Goal: Task Accomplishment & Management: Complete application form

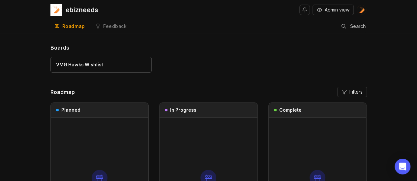
click at [109, 61] on link "VMG Hawks Wishlist" at bounding box center [100, 65] width 101 height 16
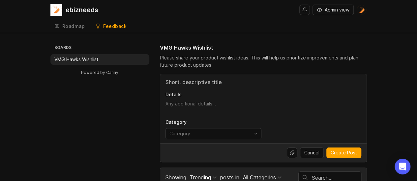
click at [67, 9] on div "ebizneeds" at bounding box center [82, 10] width 33 height 7
click at [342, 6] on button "Admin view" at bounding box center [332, 10] width 41 height 11
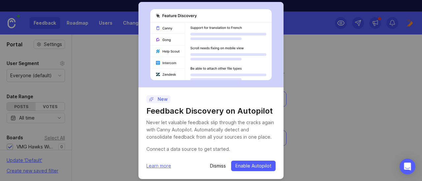
click at [218, 167] on p "Dismiss" at bounding box center [218, 166] width 16 height 7
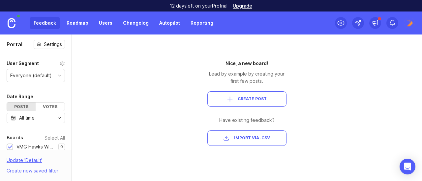
click at [73, 23] on link "Roadmap" at bounding box center [78, 23] width 30 height 12
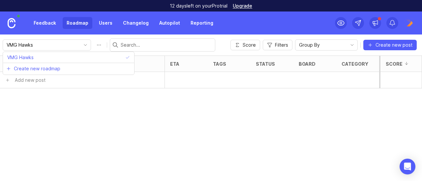
click at [42, 47] on input "VMG Hawks" at bounding box center [43, 44] width 73 height 7
click at [43, 45] on input "VMG Hawks" at bounding box center [43, 44] width 73 height 7
click at [412, 20] on img at bounding box center [409, 23] width 12 height 12
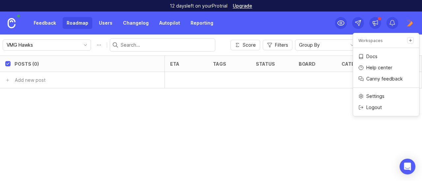
click at [411, 20] on img at bounding box center [409, 23] width 12 height 12
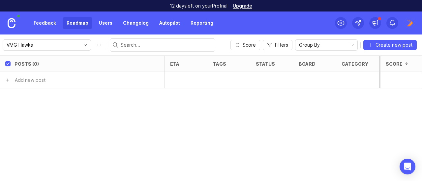
click at [70, 40] on div "VMG Hawks" at bounding box center [47, 45] width 88 height 11
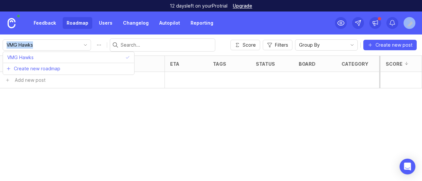
click at [70, 40] on div "VMG Hawks" at bounding box center [47, 45] width 88 height 11
click at [48, 21] on link "Feedback" at bounding box center [45, 23] width 30 height 12
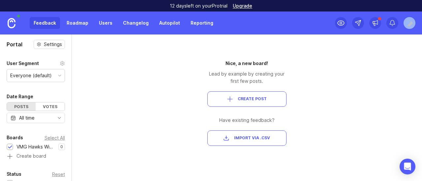
click at [14, 21] on img at bounding box center [12, 23] width 8 height 10
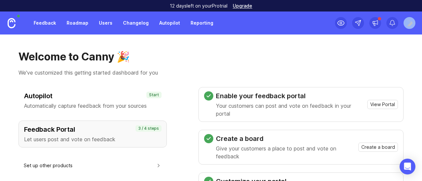
scroll to position [44, 0]
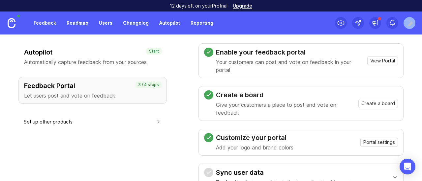
click at [361, 103] on span "Create a board" at bounding box center [378, 103] width 34 height 7
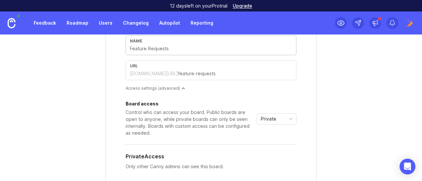
scroll to position [44, 0]
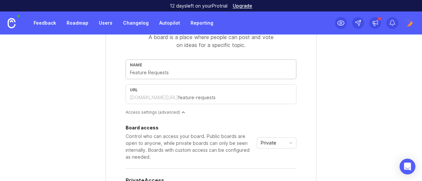
click at [161, 70] on input "text" at bounding box center [211, 72] width 162 height 7
type input "V"
type input "v"
type input "VM"
type input "vm"
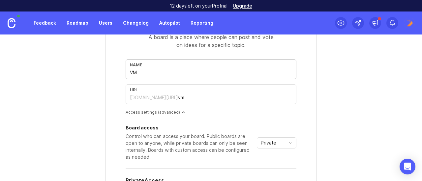
type input "VMG"
type input "vmg"
type input "VMG H"
type input "vmg-h"
type input "VMG HA"
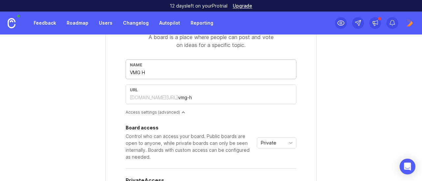
type input "vmg-ha"
type input "VMG HAW"
type input "vmg-haw"
type input "VMG HAWD"
type input "vmg-hawd"
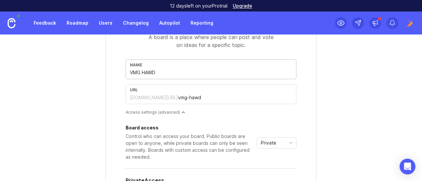
type input "VMG HAW"
type input "vmg-haw"
type input "VMG HAWK"
type input "vmg-hawk"
type input "VMG HAWKS"
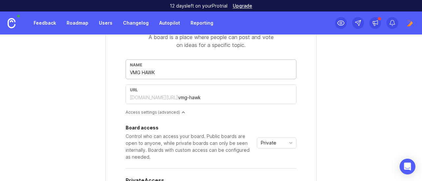
type input "vmg-hawks"
type input "VMG HAWKS E"
type input "vmg-hawks-e"
type input "VMG [PERSON_NAME]"
type input "vmg-hawks-eb"
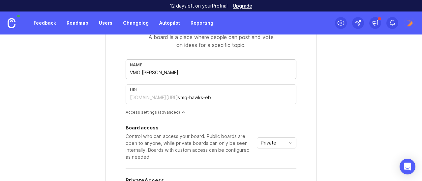
type input "VMG HAWKS EBI"
type input "vmg-hawks-ebi"
type input "VMG HAWKS EBIZ"
type input "vmg-hawks-ebiz"
type input "VMG HAWKS EBIZ"
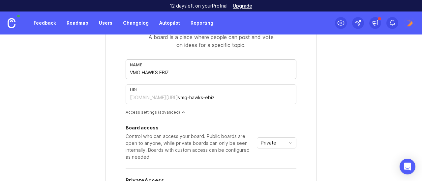
click at [241, 111] on div "Access settings (advanced)" at bounding box center [210, 113] width 171 height 6
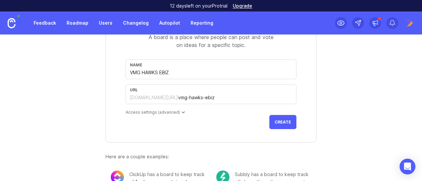
click at [241, 93] on div "url [DOMAIN_NAME][URL] vmg-hawks-ebiz" at bounding box center [210, 95] width 171 height 20
click at [180, 110] on div "Access settings (advanced)" at bounding box center [210, 113] width 171 height 6
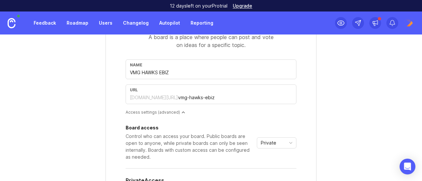
scroll to position [88, 0]
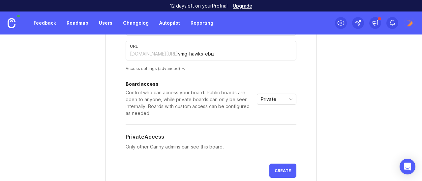
click at [278, 108] on div "Board access Control who can access your board. Public boards are open to anyon…" at bounding box center [210, 99] width 171 height 35
click at [278, 100] on div "Private" at bounding box center [271, 99] width 28 height 11
click at [270, 134] on span "Custom" at bounding box center [267, 132] width 16 height 7
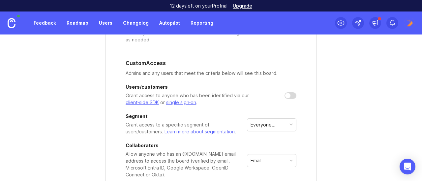
scroll to position [176, 0]
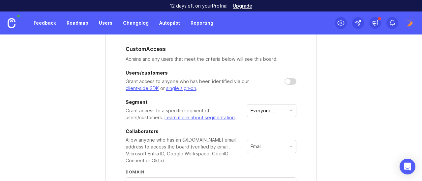
click at [290, 81] on div at bounding box center [290, 81] width 12 height 7
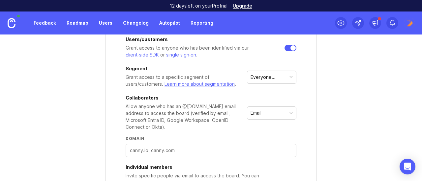
scroll to position [219, 0]
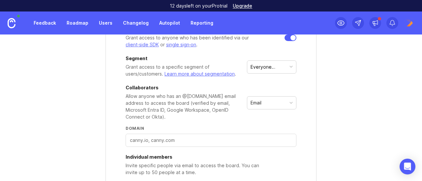
click at [250, 99] on div "Email" at bounding box center [255, 102] width 11 height 7
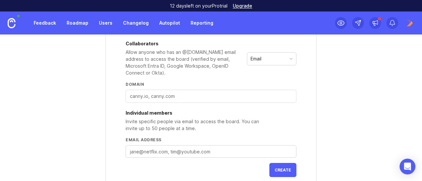
scroll to position [307, 0]
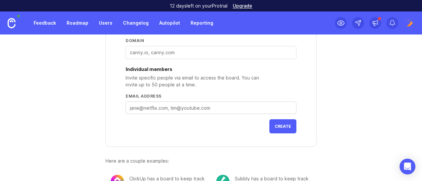
click at [190, 110] on textarea "Email address" at bounding box center [211, 108] width 162 height 7
click at [255, 107] on textarea "[EMAIL_ADDRESS][DOMAIN_NAME],[EMAIL_ADDRESS][DOMAIN_NAME],adminis" at bounding box center [211, 108] width 162 height 7
paste textarea "[EMAIL_ADDRESS][DOMAIN_NAME]"
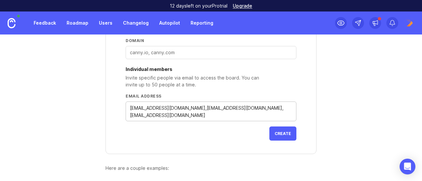
type textarea "[EMAIL_ADDRESS][DOMAIN_NAME],[EMAIL_ADDRESS][DOMAIN_NAME],[EMAIL_ADDRESS][DOMAI…"
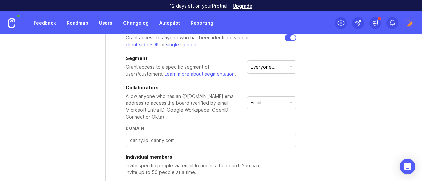
scroll to position [176, 0]
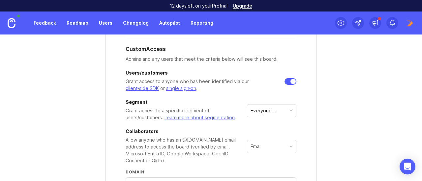
click at [250, 108] on div "Everyone (default)" at bounding box center [268, 110] width 36 height 7
click at [251, 107] on div "Everyone (default)" at bounding box center [268, 110] width 36 height 7
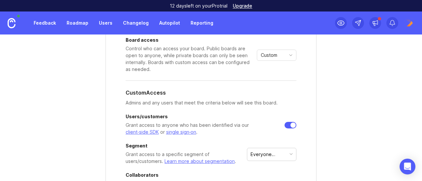
click at [287, 124] on div at bounding box center [290, 125] width 12 height 7
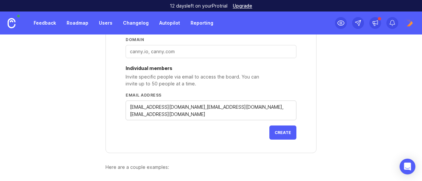
scroll to position [340, 0]
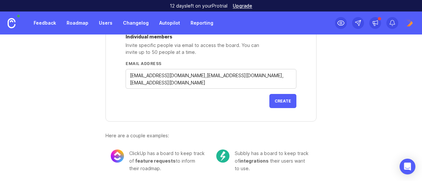
click at [277, 100] on span "Create" at bounding box center [282, 101] width 16 height 5
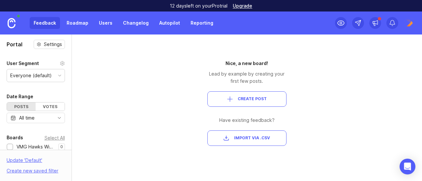
click at [6, 21] on link at bounding box center [11, 23] width 23 height 23
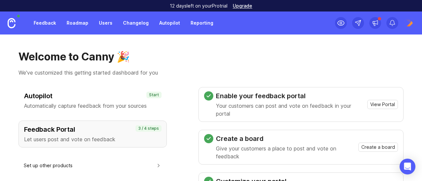
click at [82, 26] on link "Roadmap" at bounding box center [78, 23] width 30 height 12
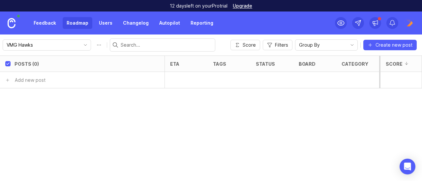
click at [44, 42] on input "VMG Hawks" at bounding box center [43, 44] width 73 height 7
click at [63, 46] on input "VMG Hawks" at bounding box center [43, 44] width 73 height 7
click at [108, 19] on link "Users" at bounding box center [105, 23] width 21 height 12
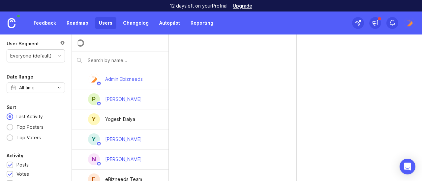
click at [123, 21] on link "Changelog" at bounding box center [136, 23] width 34 height 12
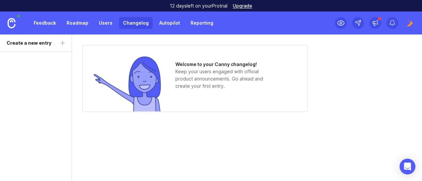
click at [44, 25] on link "Feedback" at bounding box center [45, 23] width 30 height 12
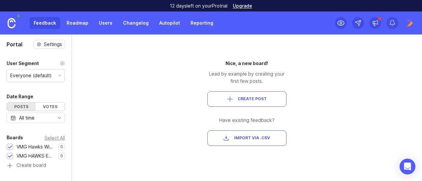
click at [14, 23] on img at bounding box center [12, 23] width 8 height 10
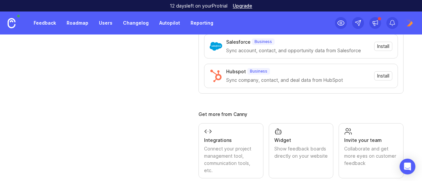
scroll to position [274, 0]
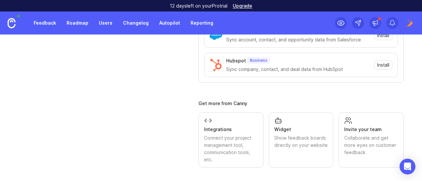
click at [353, 127] on div "Invite your team" at bounding box center [371, 129] width 54 height 7
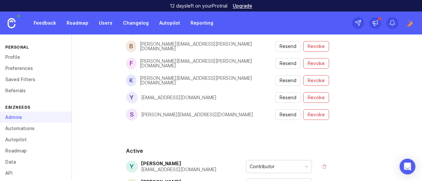
scroll to position [254, 0]
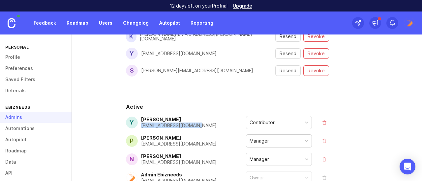
drag, startPoint x: 199, startPoint y: 124, endPoint x: 140, endPoint y: 124, distance: 59.6
click at [140, 124] on div "Y [PERSON_NAME] [EMAIL_ADDRESS][DOMAIN_NAME] Contributor" at bounding box center [227, 122] width 203 height 13
copy div "[EMAIL_ADDRESS][DOMAIN_NAME]"
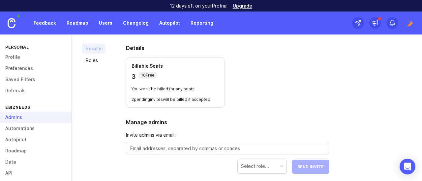
scroll to position [34, 0]
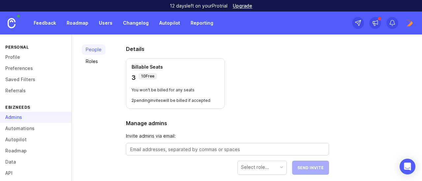
click at [16, 20] on link at bounding box center [11, 23] width 23 height 23
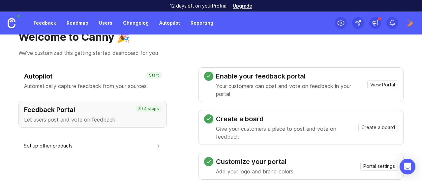
scroll to position [44, 0]
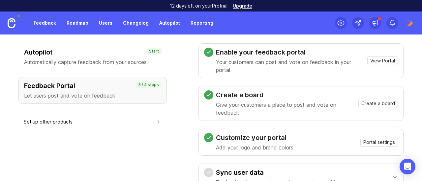
click at [206, 97] on icon at bounding box center [208, 95] width 5 height 5
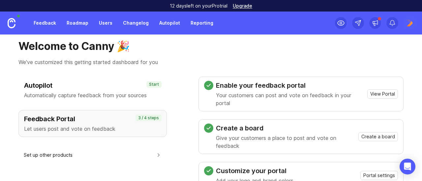
scroll to position [0, 0]
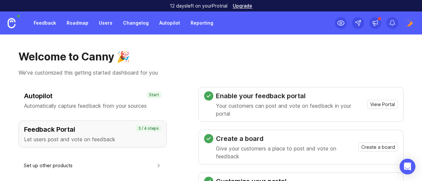
click at [74, 21] on link "Roadmap" at bounding box center [78, 23] width 30 height 12
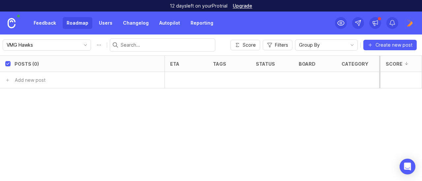
click at [106, 24] on link "Users" at bounding box center [105, 23] width 21 height 12
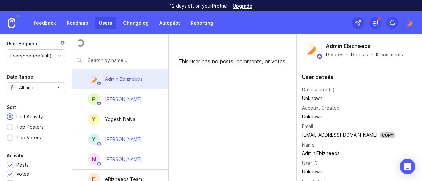
click at [134, 23] on link "Changelog" at bounding box center [136, 23] width 34 height 12
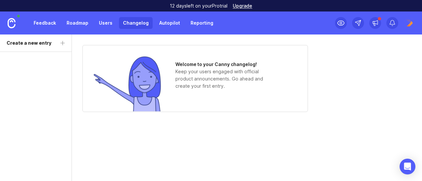
click at [159, 22] on link "Autopilot" at bounding box center [169, 23] width 29 height 12
click at [191, 19] on link "Reporting" at bounding box center [201, 23] width 31 height 12
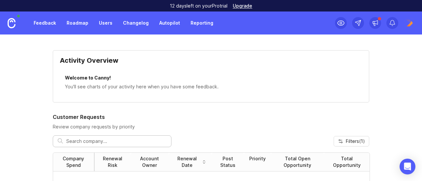
click at [47, 24] on link "Feedback" at bounding box center [45, 23] width 30 height 12
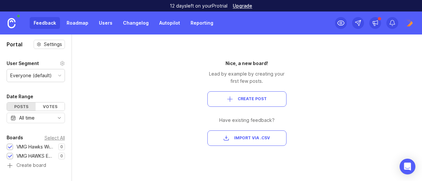
click at [80, 24] on link "Roadmap" at bounding box center [78, 23] width 30 height 12
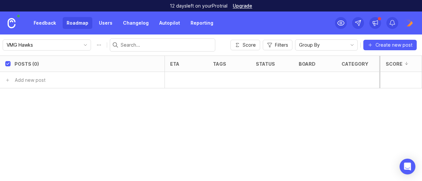
click at [35, 45] on input "VMG Hawks" at bounding box center [43, 44] width 73 height 7
click at [53, 45] on input "VMG Hawks" at bounding box center [43, 44] width 73 height 7
click at [14, 23] on img at bounding box center [12, 23] width 8 height 10
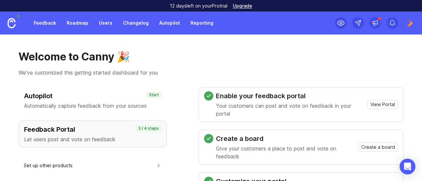
click at [54, 21] on link "Feedback" at bounding box center [45, 23] width 30 height 12
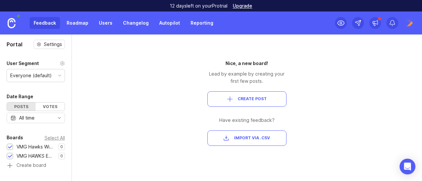
click at [43, 147] on div "VMG Hawks Wishlist" at bounding box center [35, 147] width 39 height 7
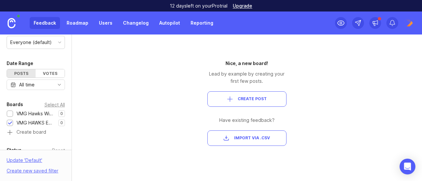
scroll to position [44, 0]
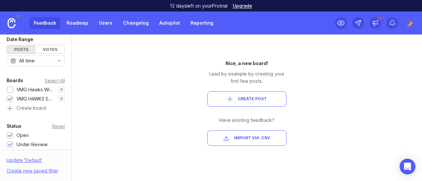
scroll to position [88, 0]
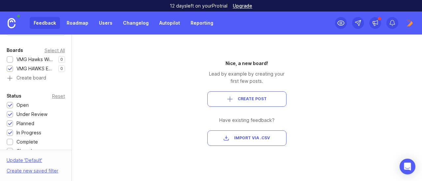
click at [42, 69] on div "VMG HAWKS EBIZ" at bounding box center [35, 68] width 39 height 7
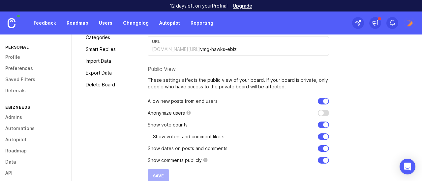
scroll to position [121, 0]
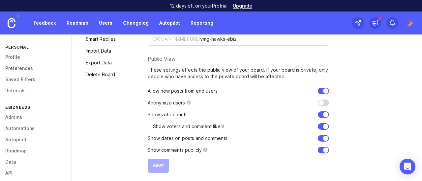
click at [321, 89] on input "checkbox" at bounding box center [322, 91] width 11 height 7
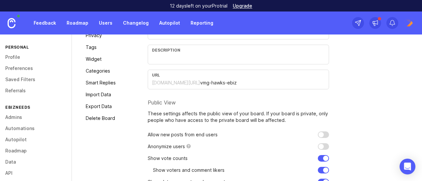
click at [322, 135] on input "checkbox" at bounding box center [322, 135] width 11 height 7
checkbox input "true"
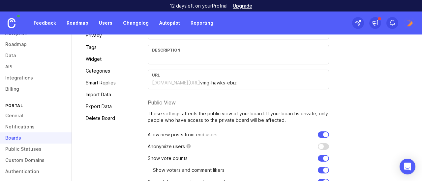
scroll to position [122, 0]
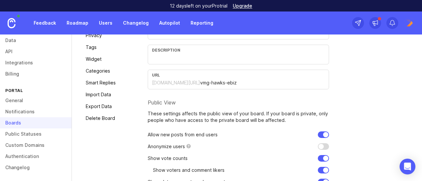
click at [23, 103] on link "General" at bounding box center [35, 100] width 71 height 11
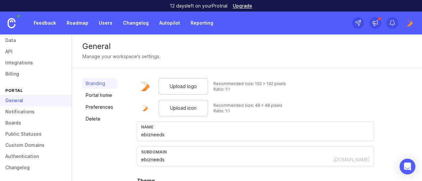
click at [18, 111] on link "Notifications" at bounding box center [35, 111] width 71 height 11
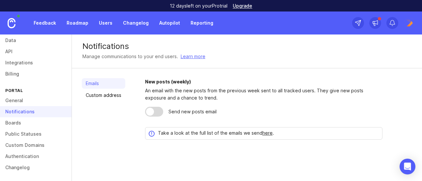
click at [19, 121] on link "Boards" at bounding box center [35, 123] width 71 height 11
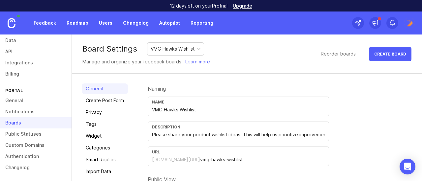
click at [194, 49] on div "VMG Hawks Wishlist" at bounding box center [173, 48] width 44 height 7
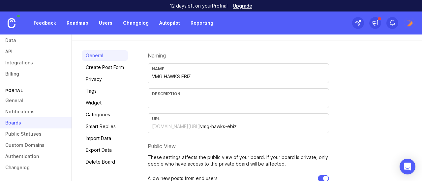
scroll to position [44, 0]
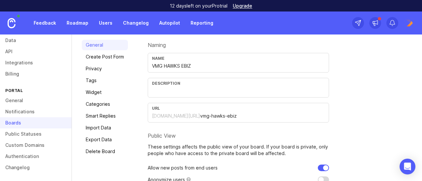
click at [109, 66] on link "Privacy" at bounding box center [105, 69] width 46 height 11
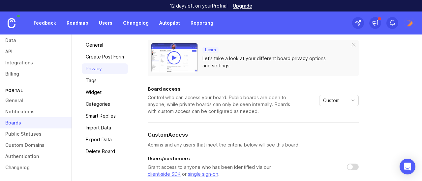
click at [336, 98] on span "Custom" at bounding box center [331, 100] width 16 height 7
click at [235, 111] on div "Control who can access your board. Public boards are open to anyone, while priv…" at bounding box center [220, 104] width 145 height 21
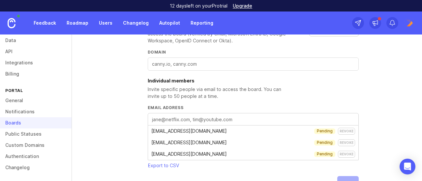
scroll to position [260, 0]
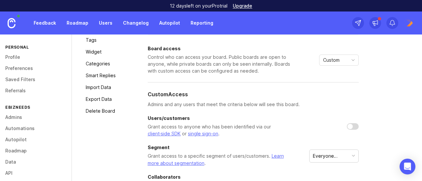
scroll to position [41, 0]
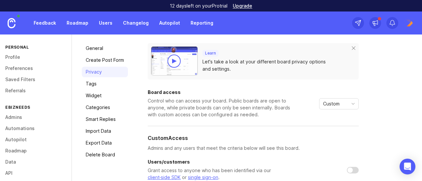
click at [338, 106] on span "Custom" at bounding box center [331, 103] width 16 height 7
click at [338, 116] on span "Private" at bounding box center [330, 116] width 15 height 7
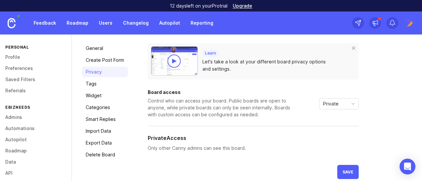
click at [324, 107] on div "Private" at bounding box center [333, 104] width 28 height 11
click at [326, 139] on span "Custom" at bounding box center [331, 137] width 16 height 7
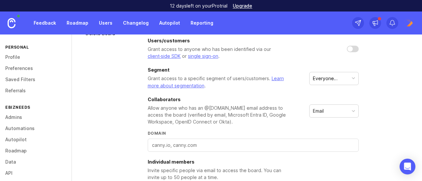
scroll to position [172, 0]
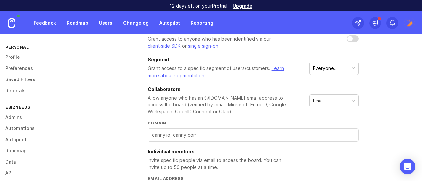
click at [334, 68] on div "Everyone (default)" at bounding box center [331, 68] width 36 height 7
click at [337, 82] on li "Everyone (default)" at bounding box center [333, 82] width 49 height 12
click at [338, 69] on div "Everyone (default)" at bounding box center [331, 68] width 36 height 7
click at [285, 69] on div "Grant access to a specific segment of users/customers. Learn more about segment…" at bounding box center [220, 72] width 145 height 14
click at [275, 68] on link "Learn more about segmentation" at bounding box center [216, 72] width 136 height 13
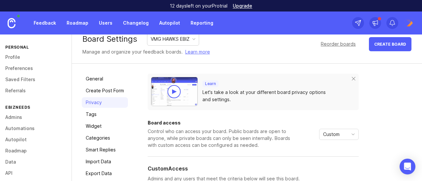
scroll to position [0, 0]
